Goal: Find specific page/section: Find specific page/section

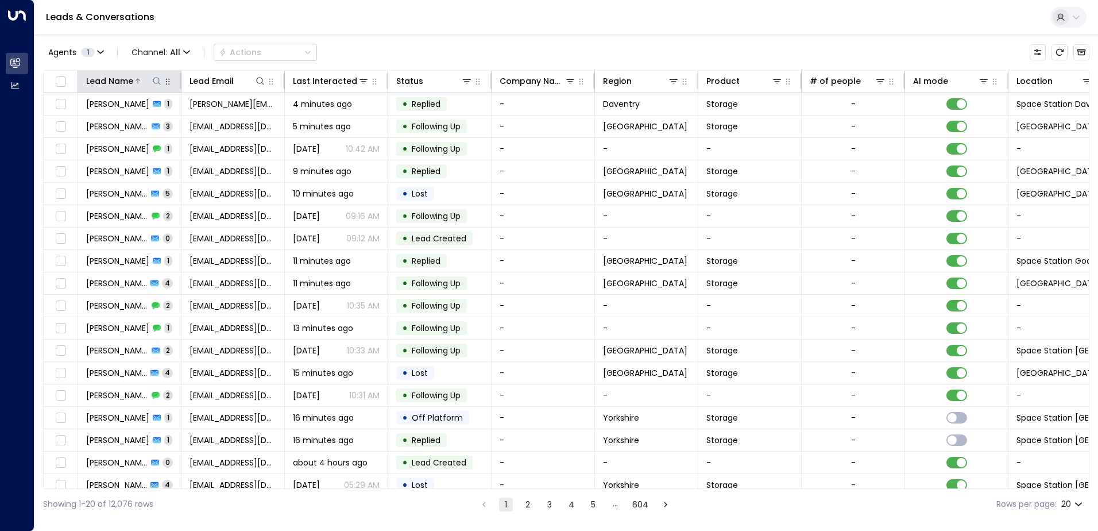
click at [160, 78] on icon at bounding box center [156, 80] width 9 height 9
type input "**********"
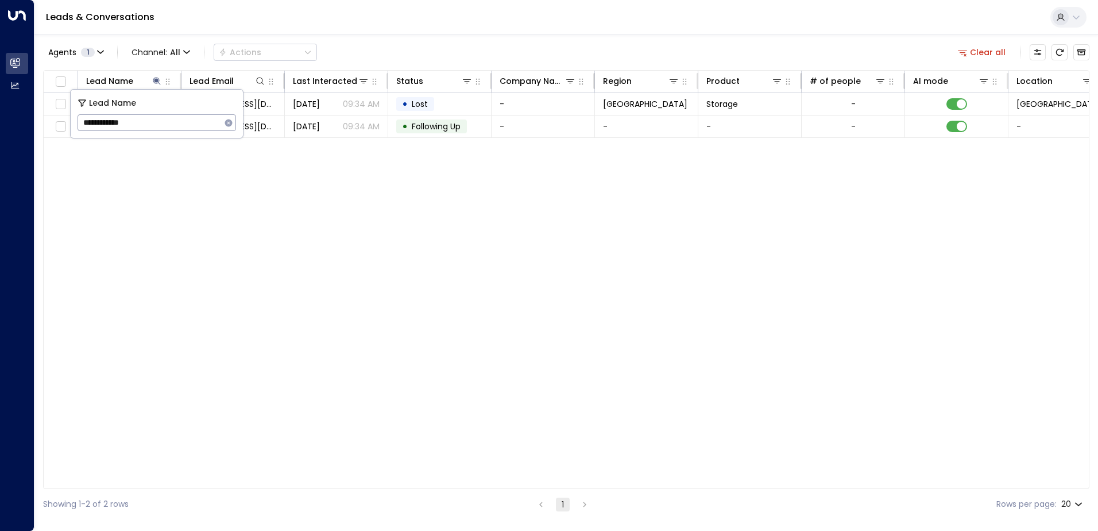
click at [377, 57] on div "Agents 1 Channel: All Actions Clear all" at bounding box center [566, 52] width 1046 height 24
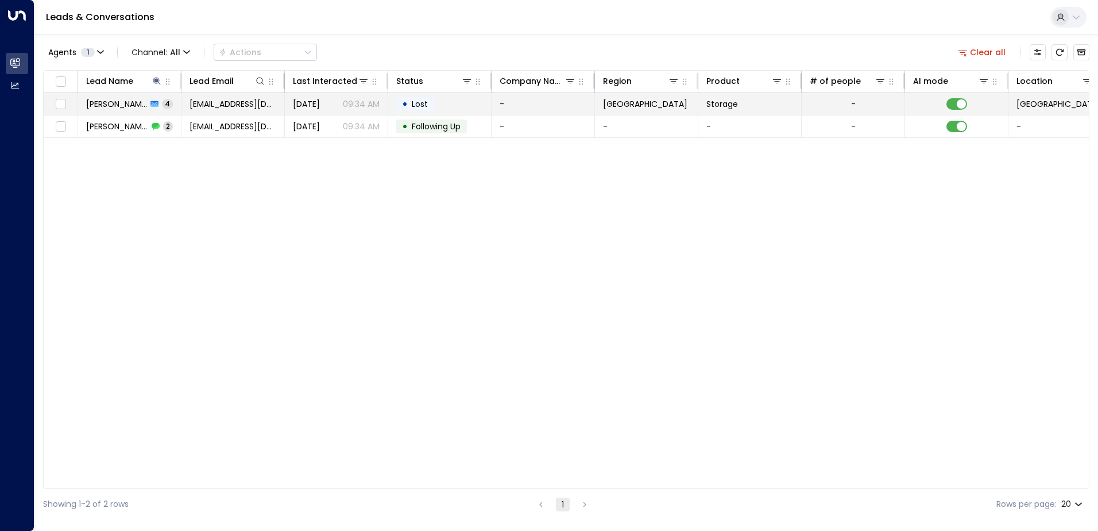
click at [119, 105] on span "[PERSON_NAME]" at bounding box center [116, 103] width 61 height 11
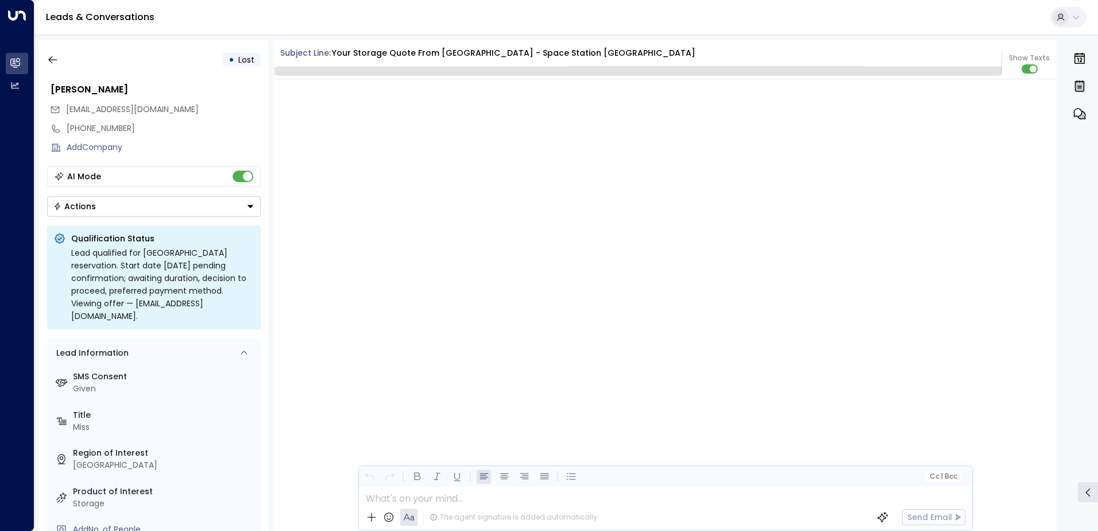
scroll to position [2416, 0]
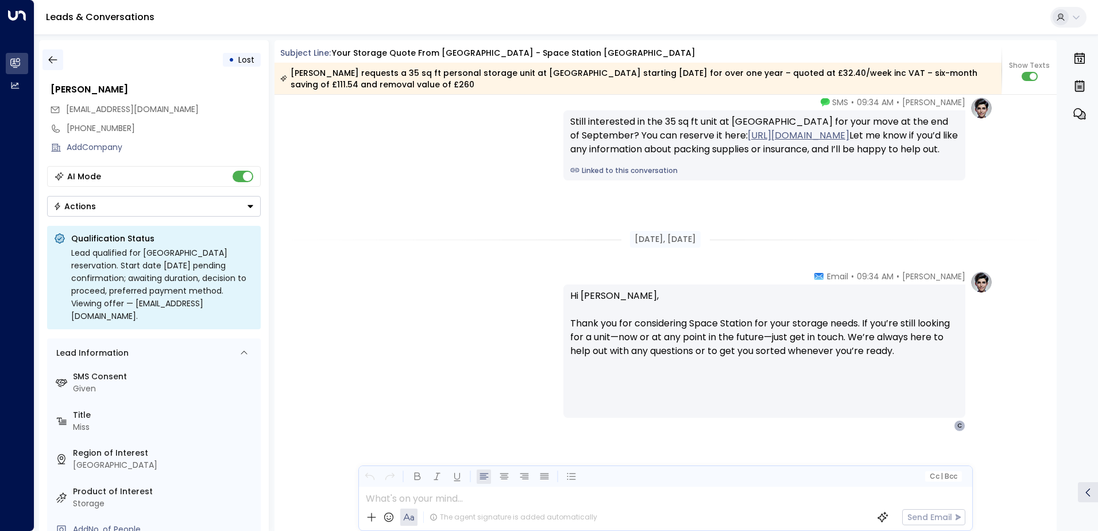
click at [54, 53] on button "button" at bounding box center [53, 59] width 21 height 21
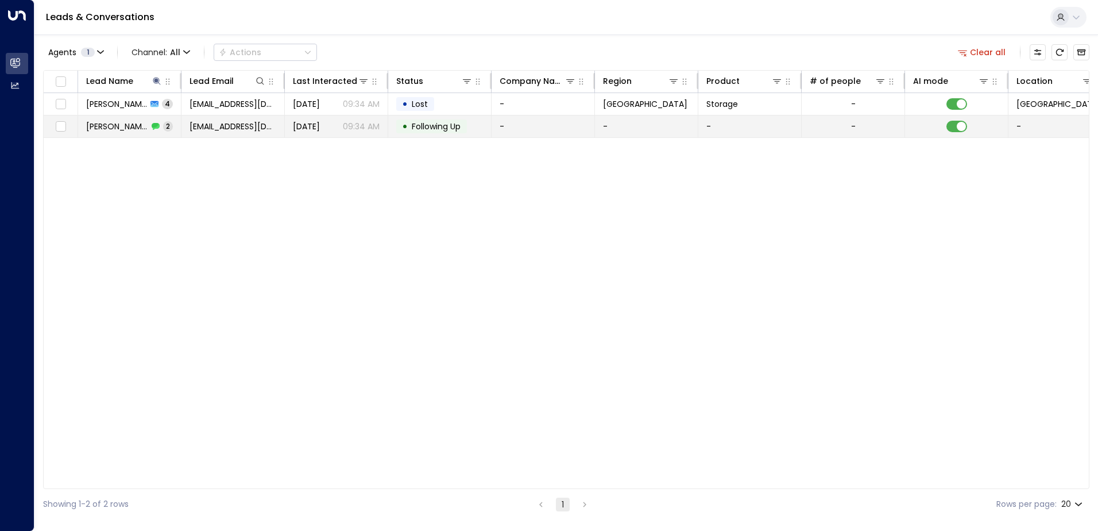
click at [110, 129] on span "[PERSON_NAME]" at bounding box center [117, 126] width 62 height 11
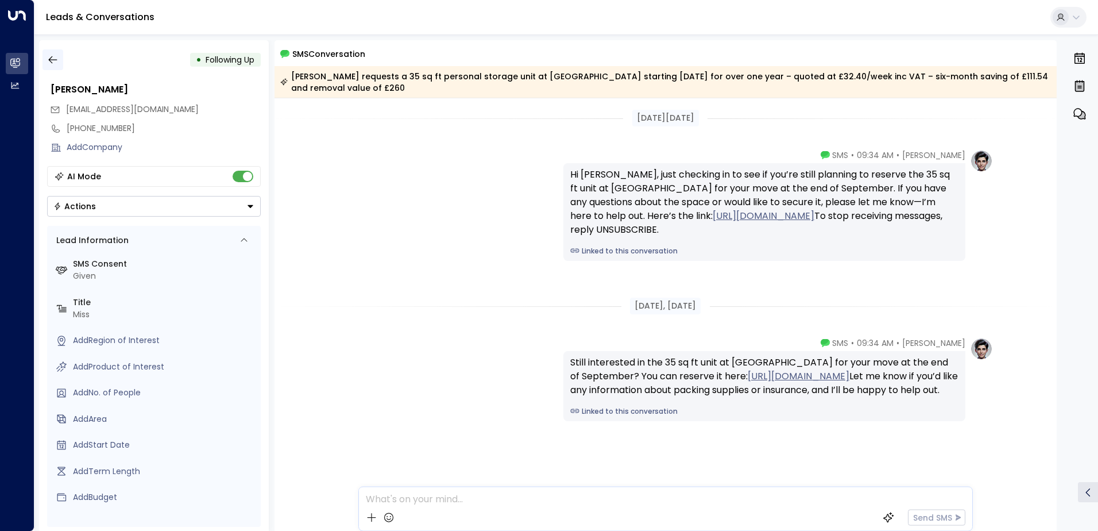
click at [49, 57] on icon "button" at bounding box center [52, 59] width 11 height 11
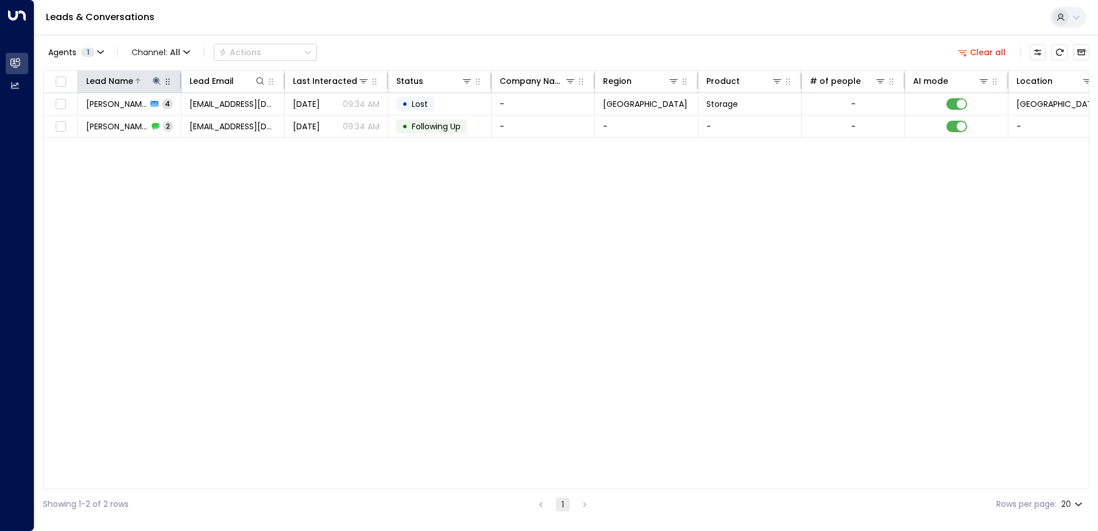
click at [154, 82] on icon at bounding box center [156, 80] width 9 height 9
type input "**********"
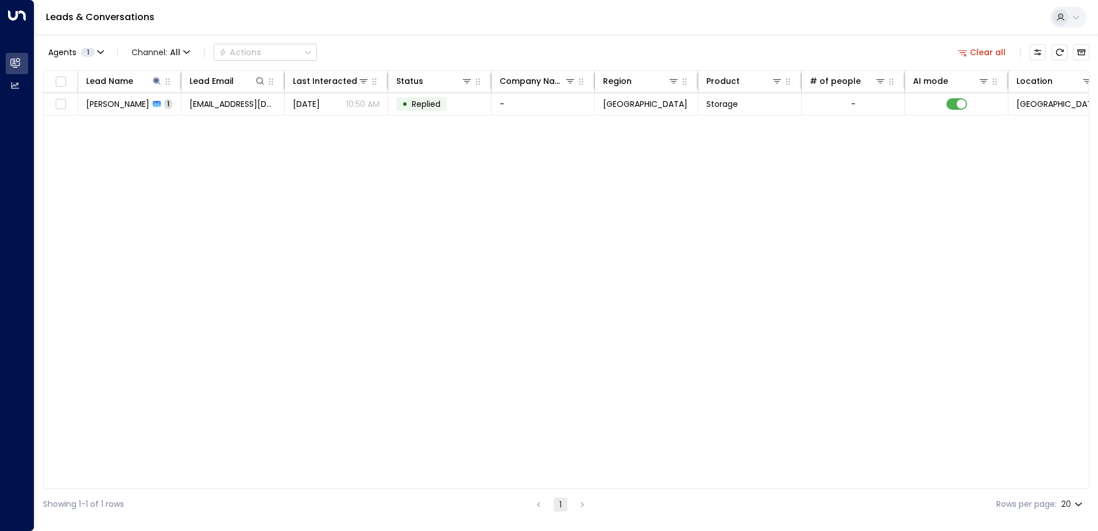
click at [298, 194] on div "Lead Name Lead Email Last Interacted Status Company Name Region Product # of pe…" at bounding box center [566, 279] width 1046 height 419
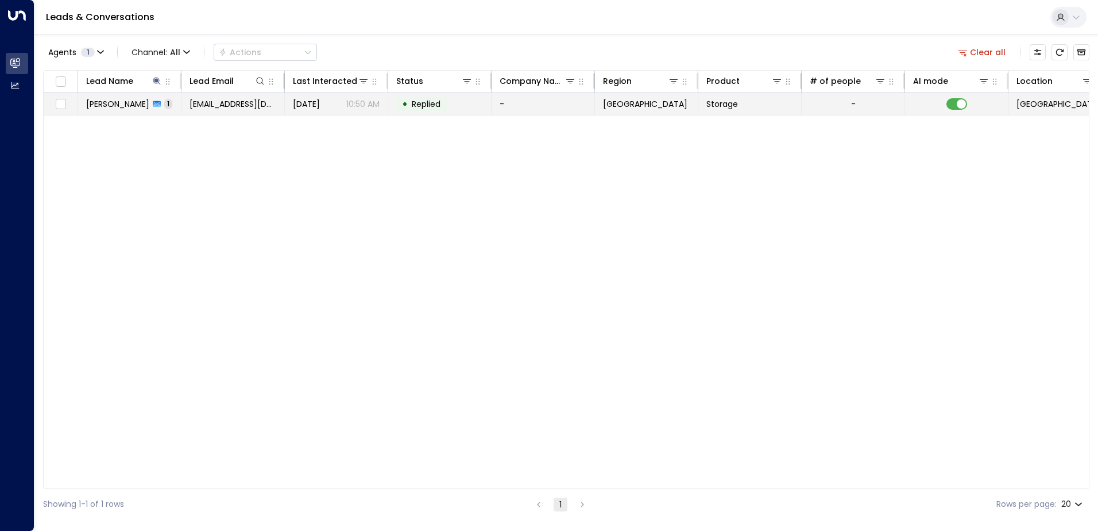
click at [128, 102] on span "[PERSON_NAME]" at bounding box center [117, 103] width 63 height 11
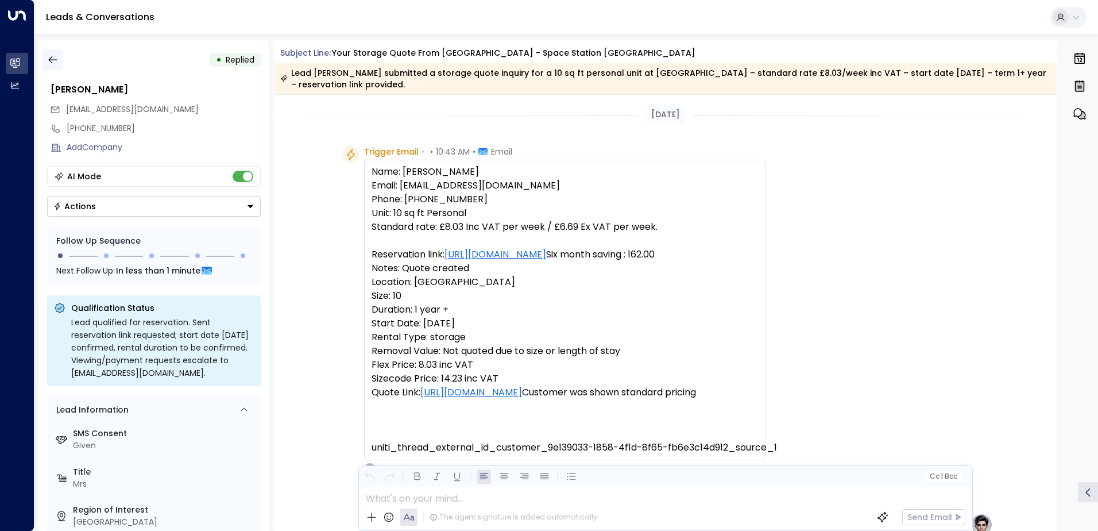
click at [44, 57] on button "button" at bounding box center [53, 59] width 21 height 21
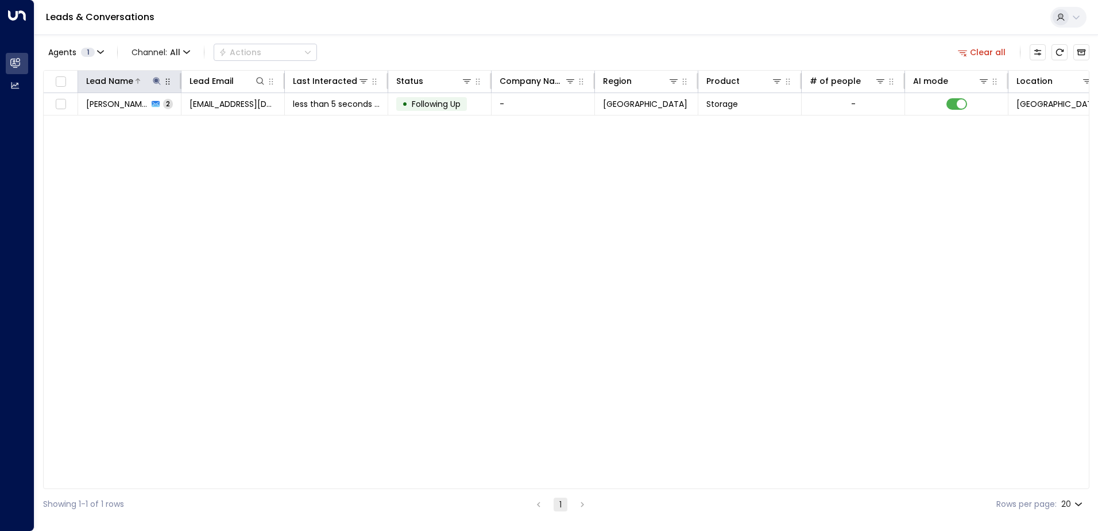
click at [158, 82] on icon at bounding box center [156, 80] width 9 height 9
type input "********"
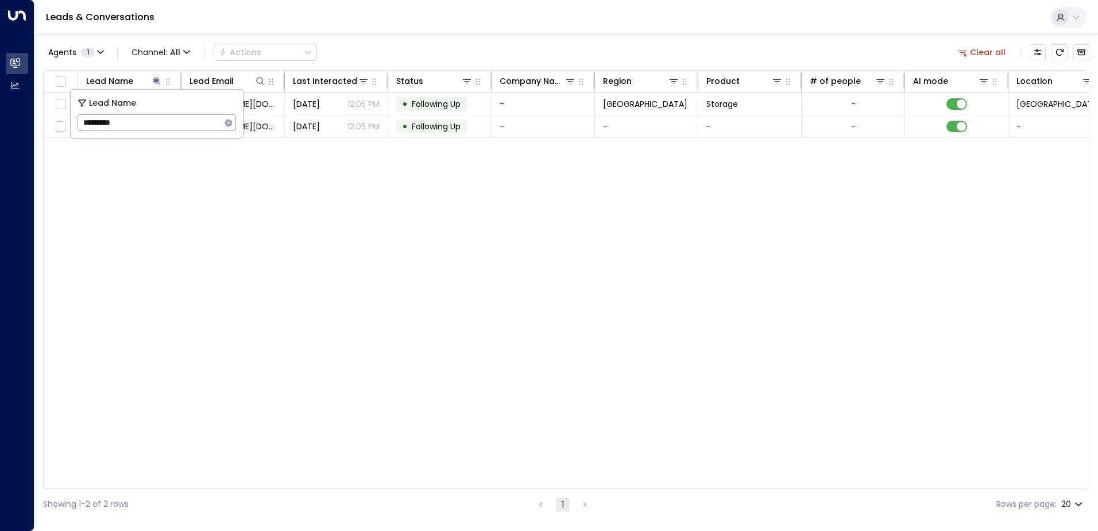
click at [316, 177] on div "Lead Name Lead Email Last Interacted Status Company Name Region Product # of pe…" at bounding box center [566, 279] width 1046 height 419
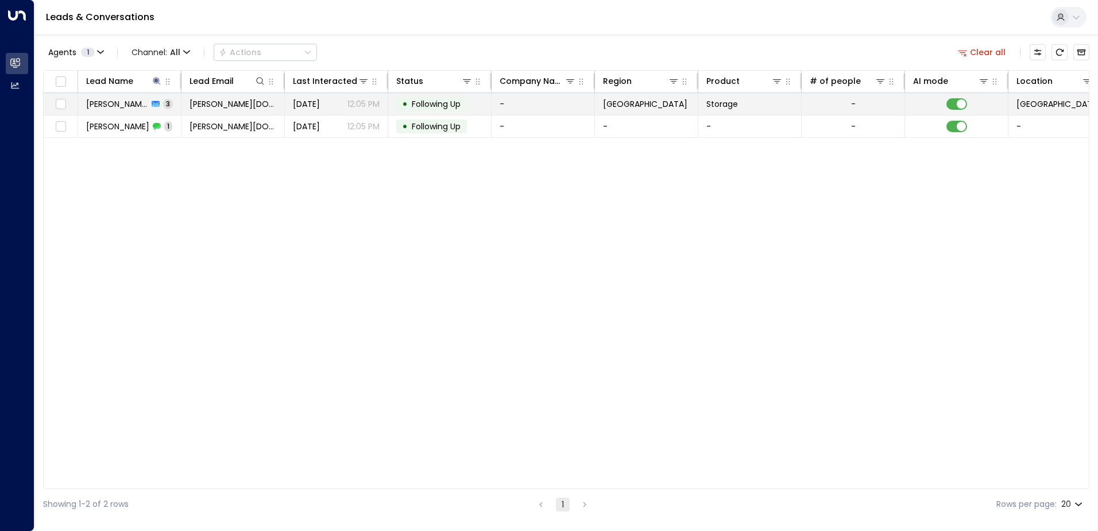
click at [120, 101] on div "[PERSON_NAME] 3" at bounding box center [129, 103] width 87 height 11
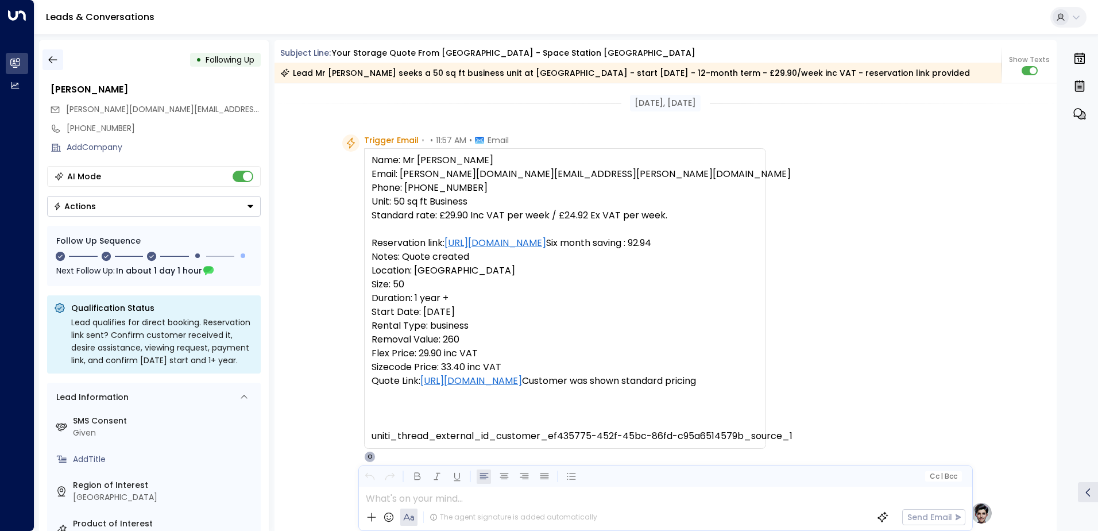
click at [47, 60] on icon "button" at bounding box center [52, 59] width 11 height 11
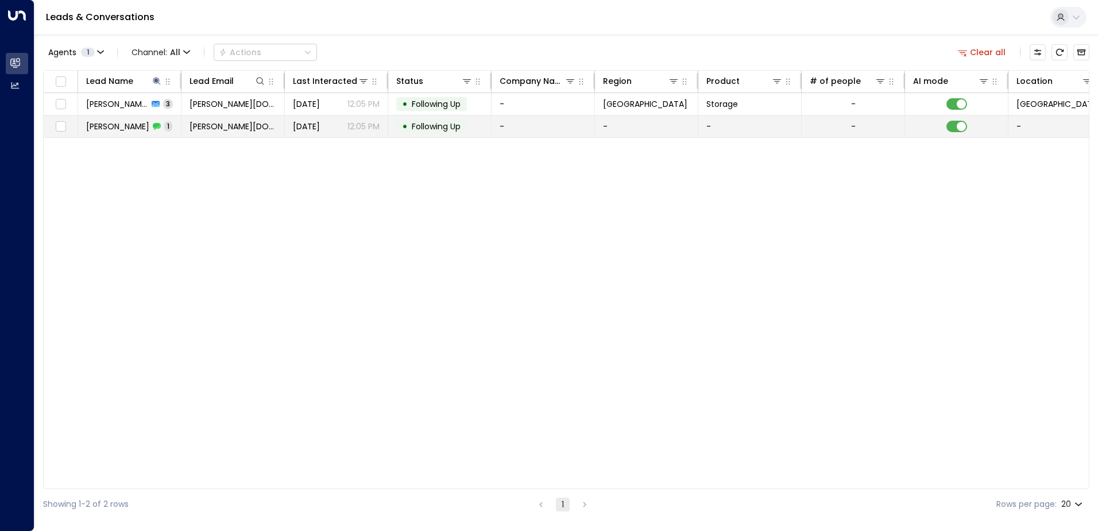
click at [164, 129] on span "1" at bounding box center [168, 126] width 8 height 10
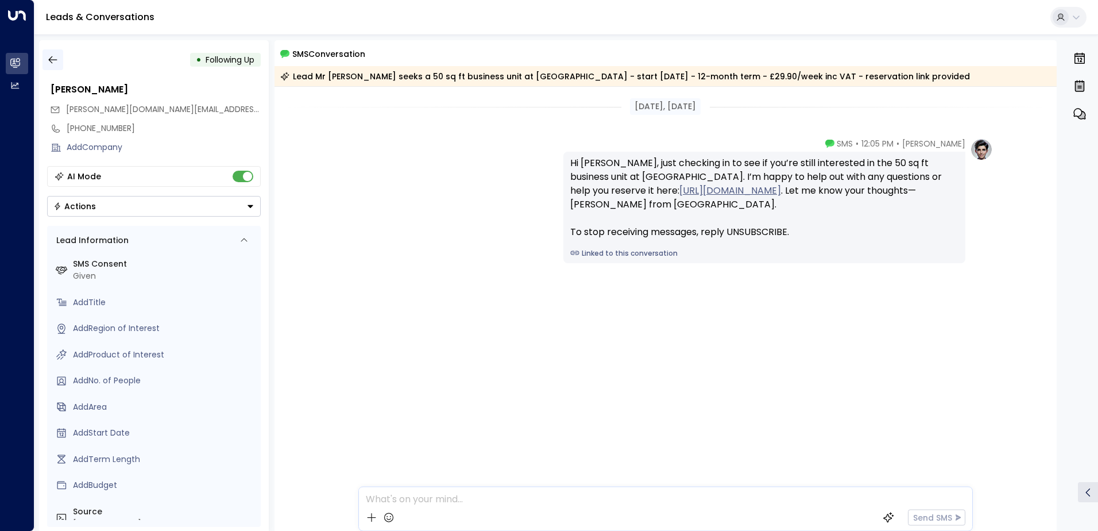
click at [55, 56] on icon "button" at bounding box center [52, 59] width 11 height 11
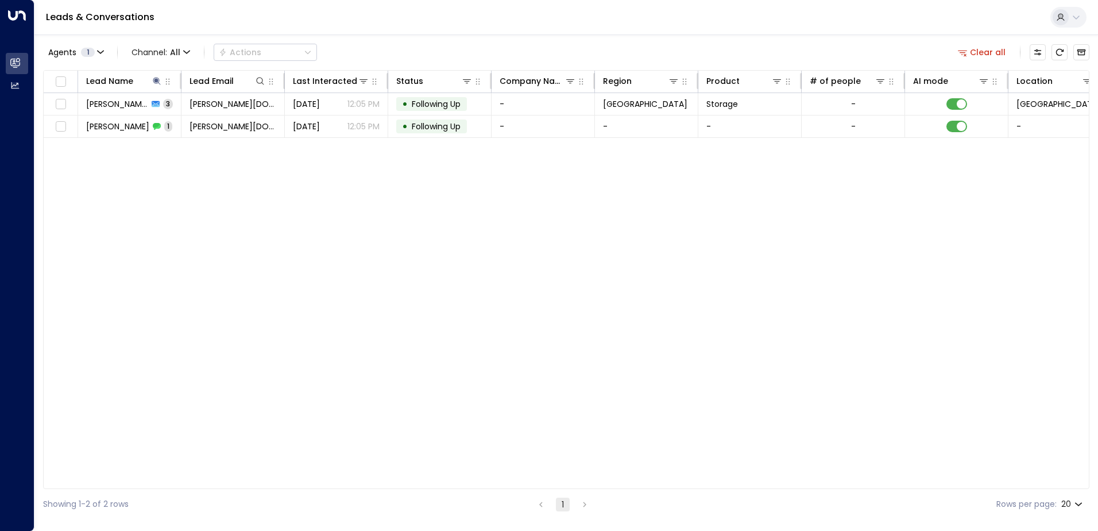
click at [225, 247] on div "Lead Name Lead Email Last Interacted Status Company Name Region Product # of pe…" at bounding box center [566, 279] width 1046 height 419
